Goal: Information Seeking & Learning: Check status

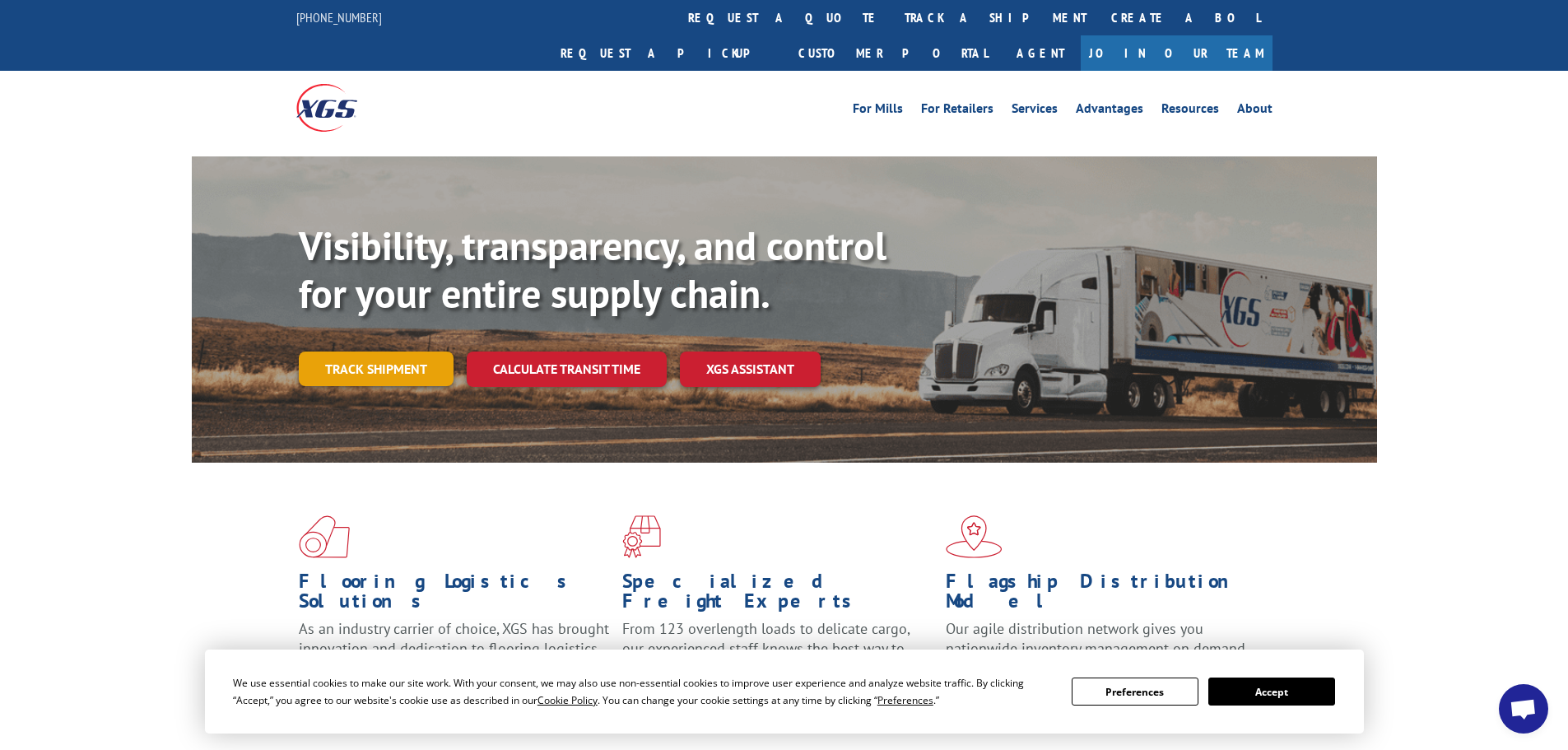
click at [376, 352] on link "Track shipment" at bounding box center [376, 369] width 155 height 34
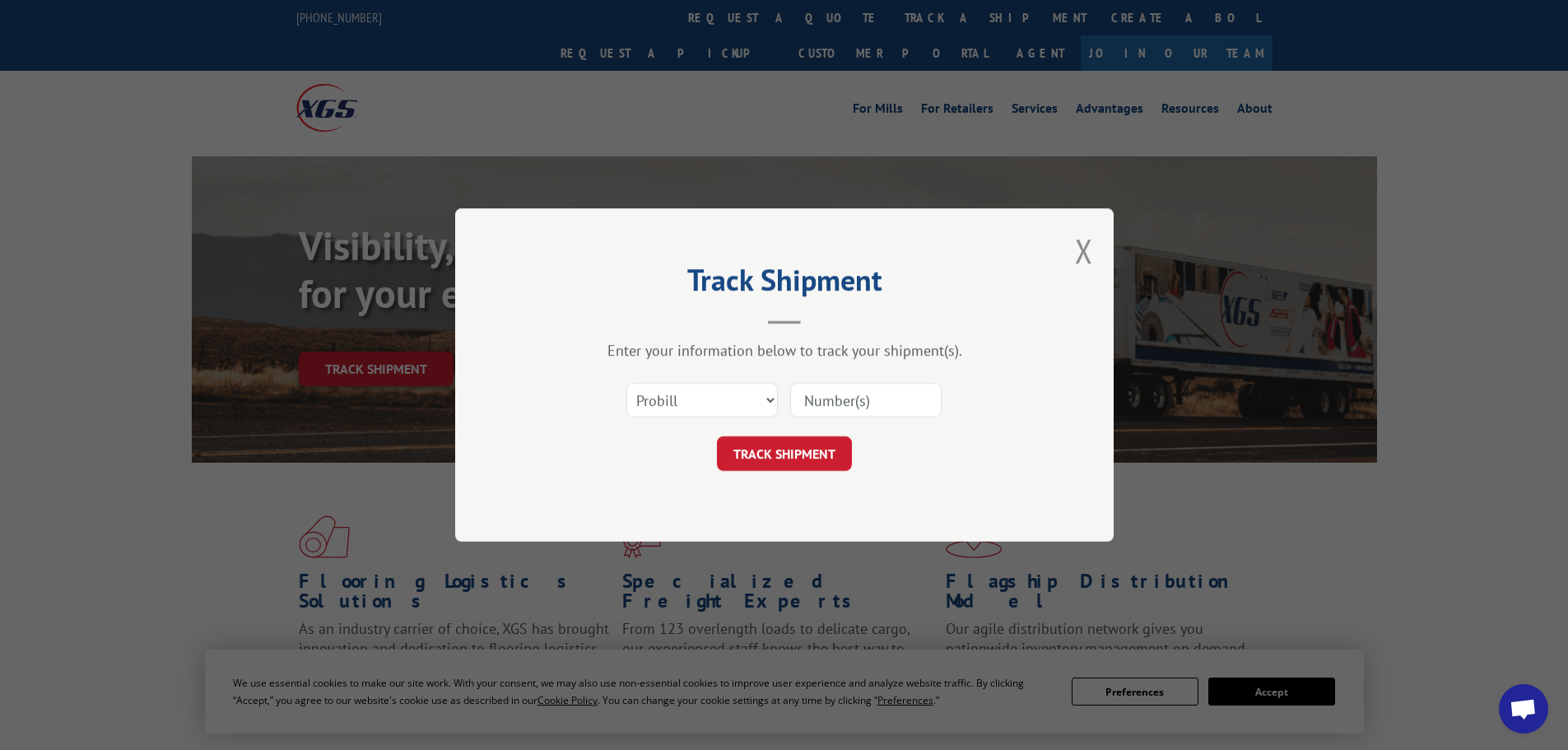
click at [818, 403] on input at bounding box center [866, 400] width 152 height 34
type input "17409259"
click at [773, 463] on button "TRACK SHIPMENT" at bounding box center [784, 453] width 135 height 34
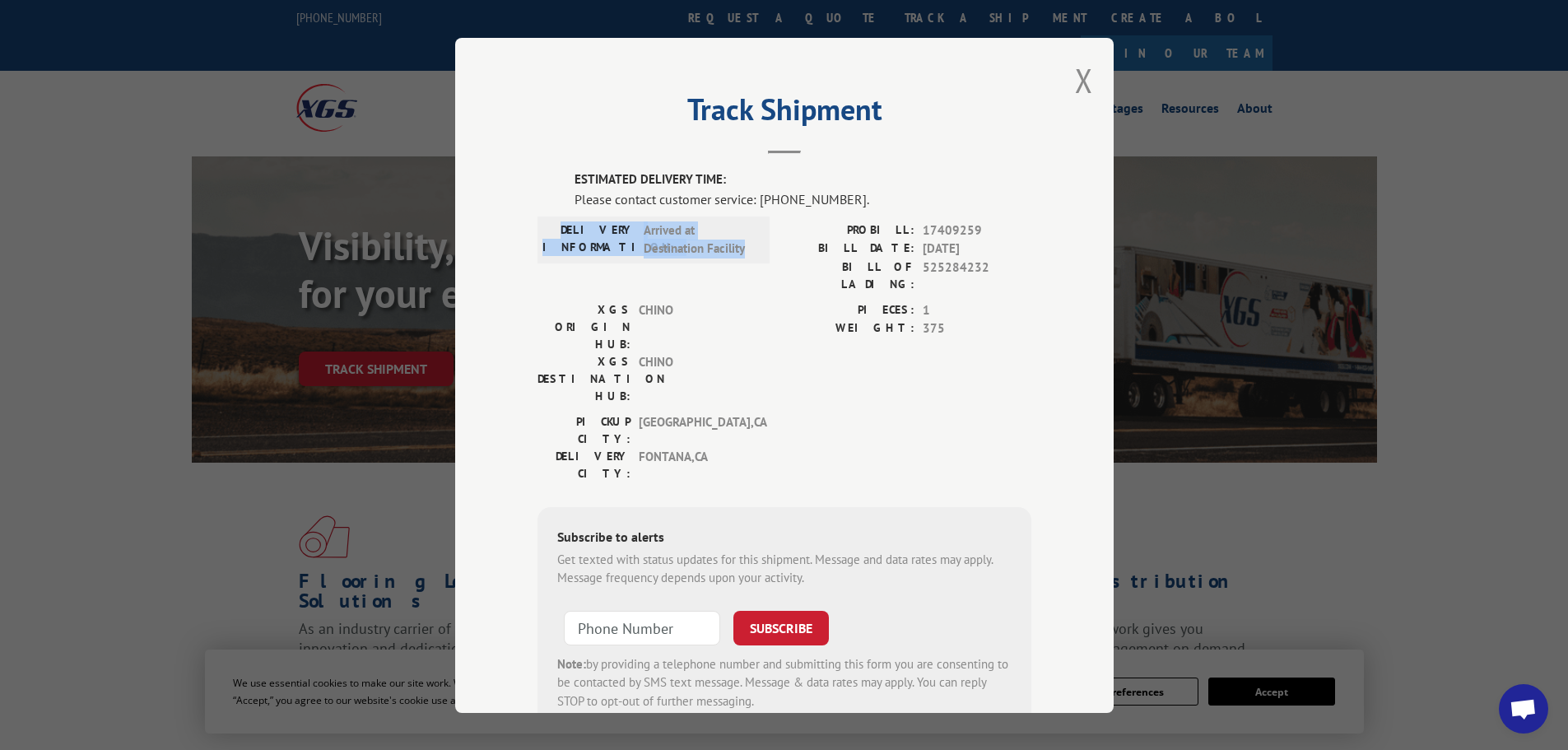
drag, startPoint x: 583, startPoint y: 228, endPoint x: 727, endPoint y: 247, distance: 145.2
click at [765, 247] on div "DELIVERY INFORMATION: Arrived at Destination Facility PROBILL: 17409259 BILL DA…" at bounding box center [784, 261] width 494 height 80
copy div "DELIVERY INFORMATION: Arrived at Destination Facility"
click at [791, 265] on label "BILL OF LADING:" at bounding box center [849, 275] width 130 height 34
click at [1077, 80] on button "Close modal" at bounding box center [1084, 81] width 18 height 44
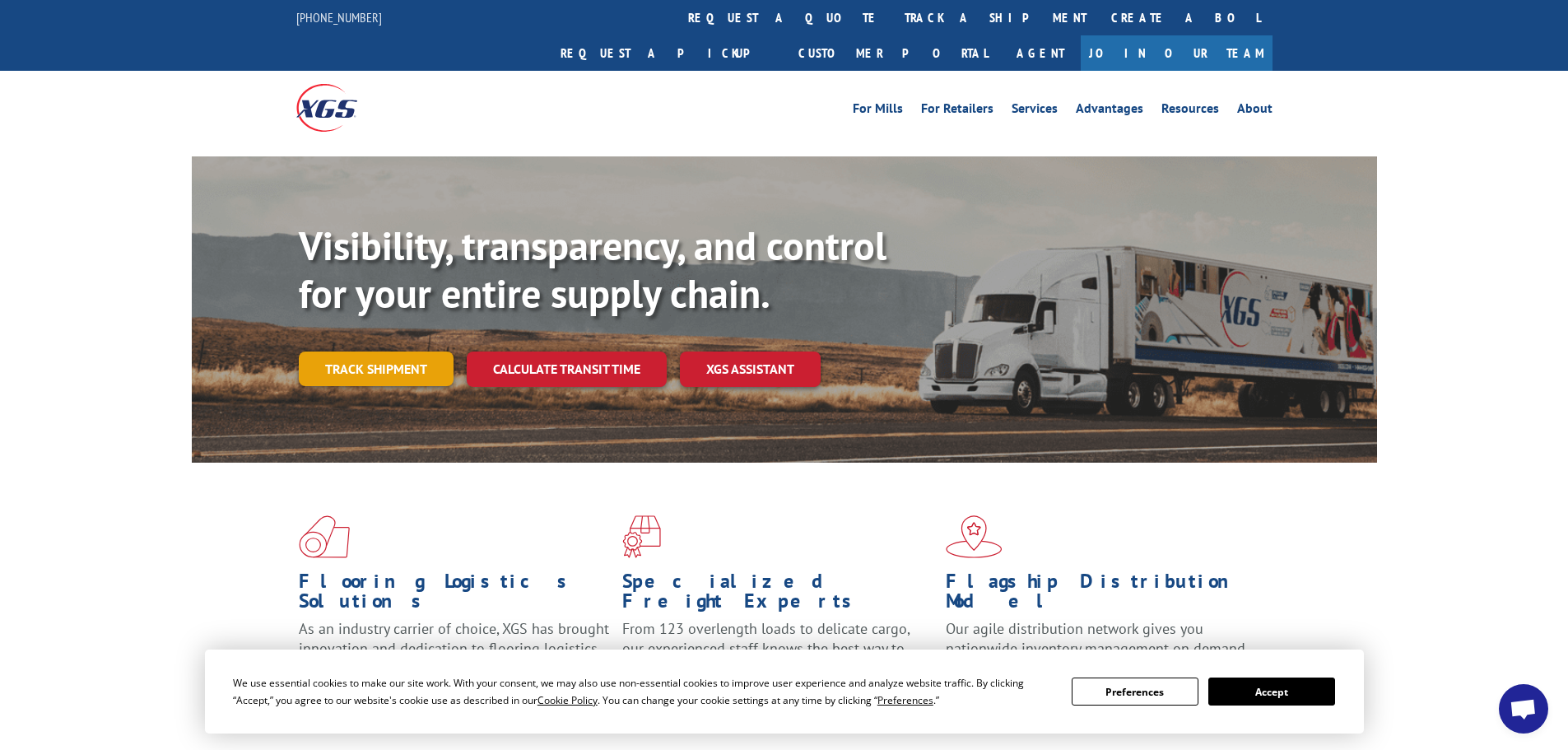
click at [383, 352] on link "Track shipment" at bounding box center [376, 369] width 155 height 34
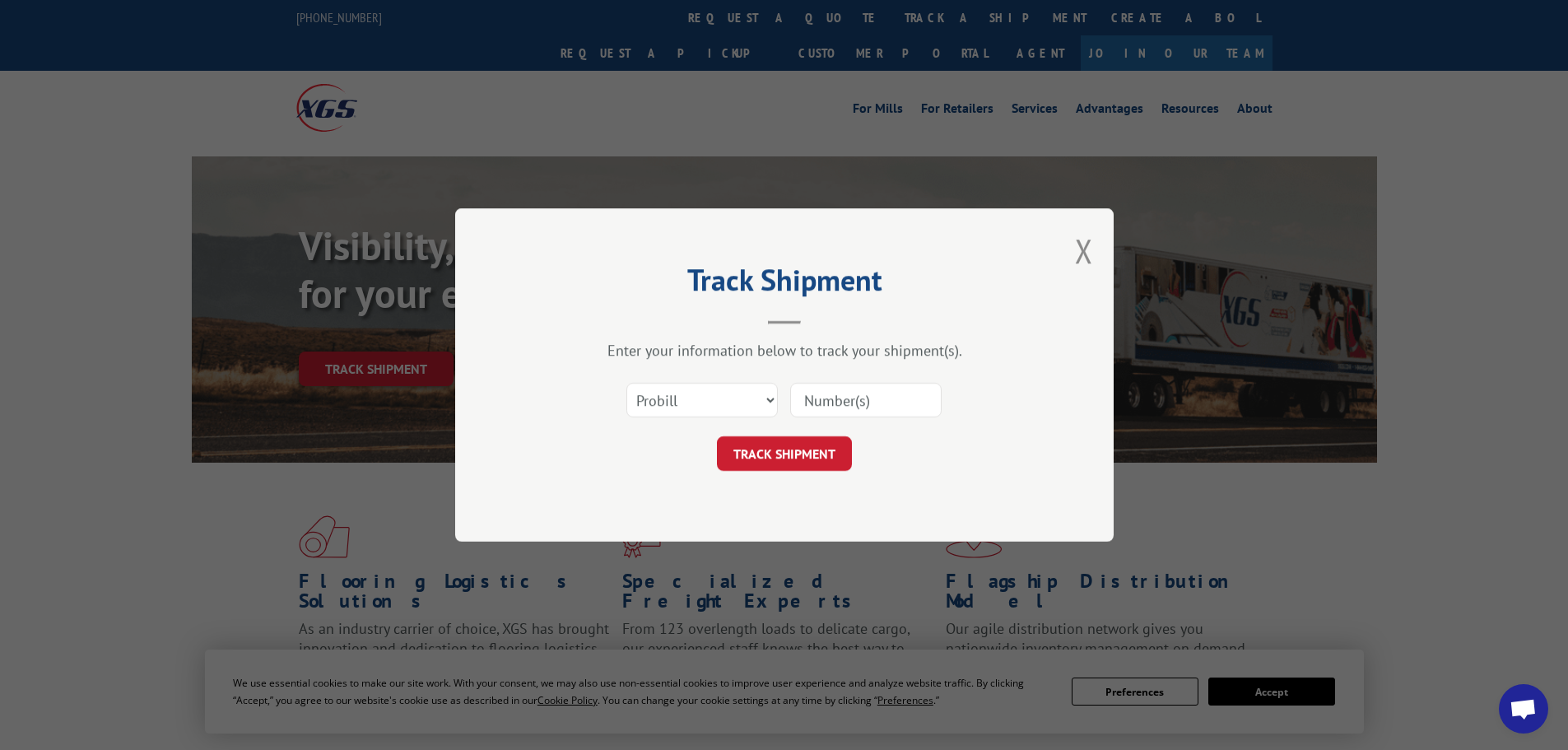
paste input "17409260"
type input "17409260"
click at [782, 454] on button "TRACK SHIPMENT" at bounding box center [784, 453] width 135 height 34
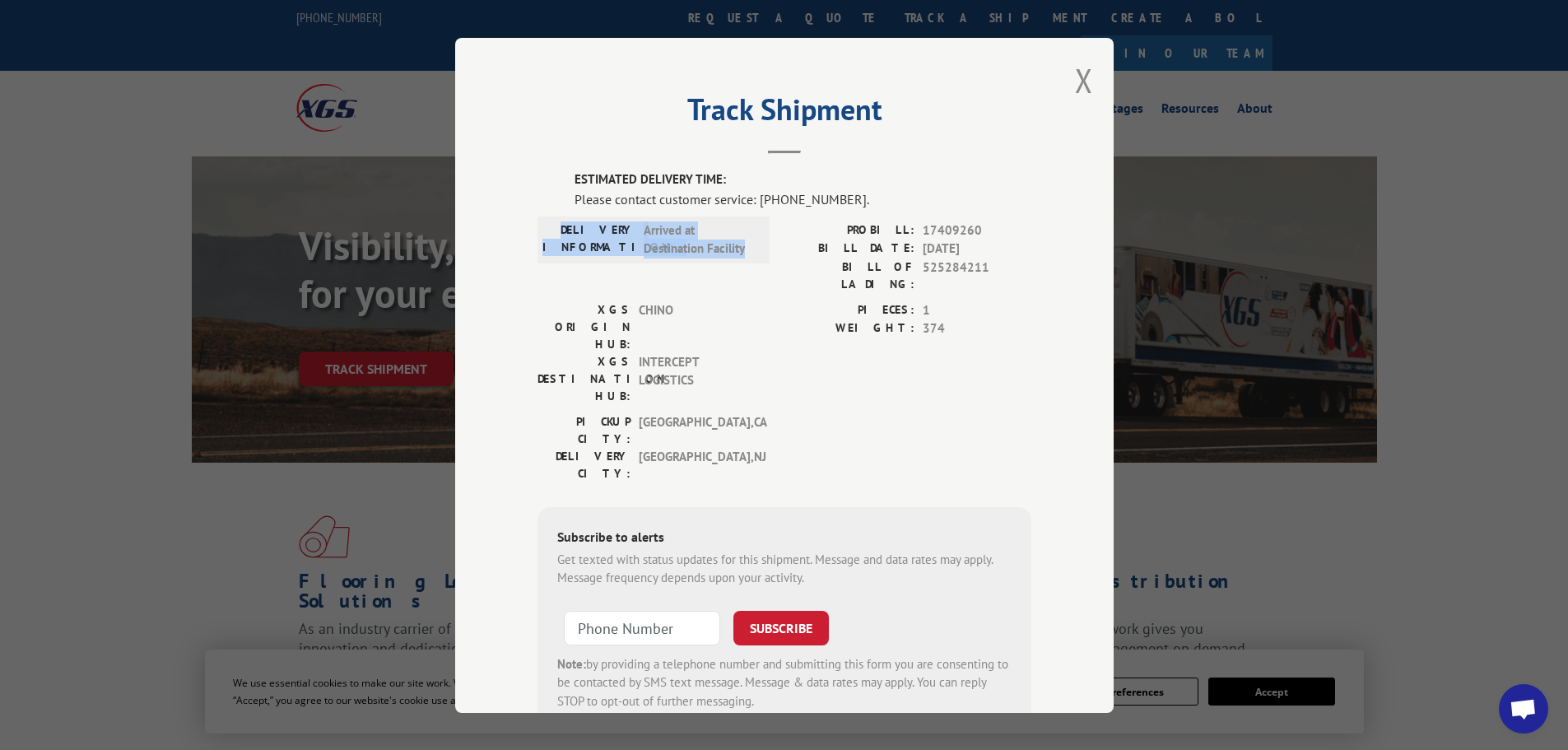
drag, startPoint x: 580, startPoint y: 229, endPoint x: 758, endPoint y: 244, distance: 178.6
click at [758, 244] on div "DELIVERY INFORMATION: Arrived at Destination Facility" at bounding box center [654, 238] width 232 height 46
copy div "DELIVERY INFORMATION: Arrived at Destination Facility"
click at [1076, 78] on button "Close modal" at bounding box center [1084, 81] width 18 height 44
